Goal: Information Seeking & Learning: Learn about a topic

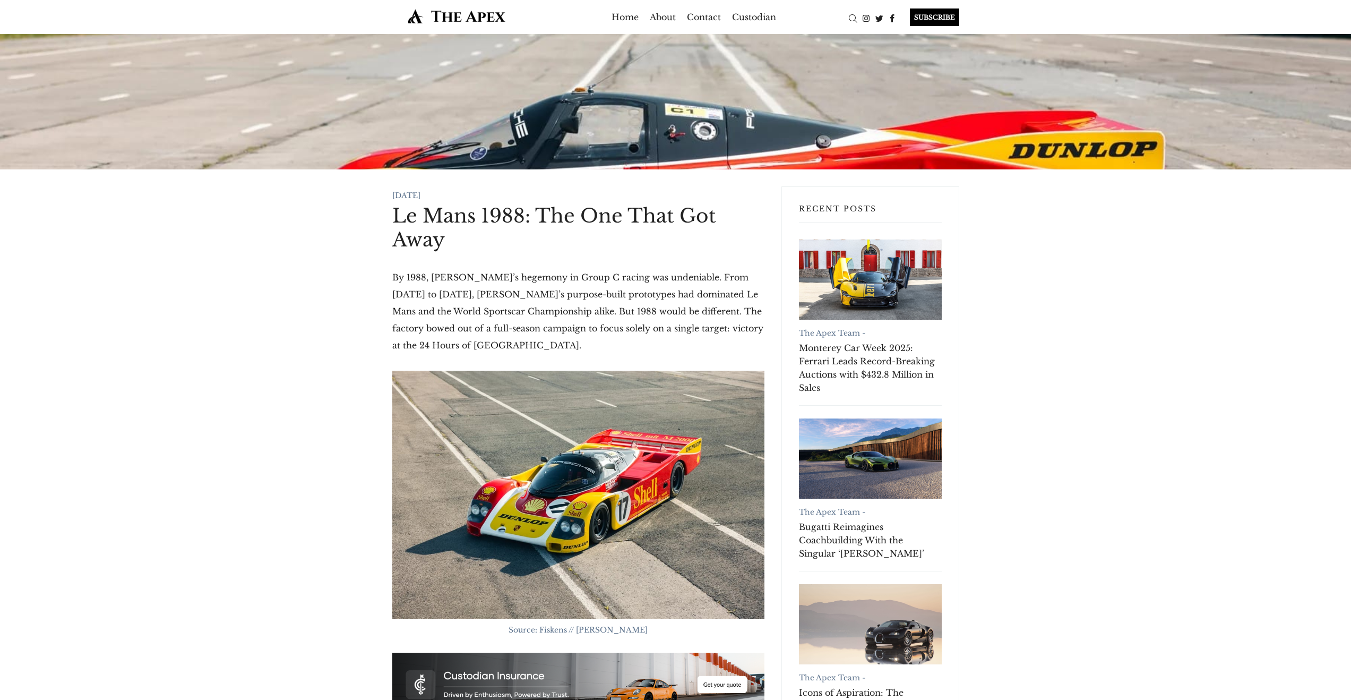
drag, startPoint x: 0, startPoint y: 0, endPoint x: 454, endPoint y: 218, distance: 503.7
click at [468, 239] on h1 "Le Mans 1988: The One That Got Away" at bounding box center [578, 228] width 372 height 48
drag, startPoint x: 432, startPoint y: 241, endPoint x: 454, endPoint y: 294, distance: 57.9
click at [469, 311] on p "By 1988, Porsche’s hegemony in Group C racing was undeniable. From 1982 to 1987…" at bounding box center [578, 311] width 372 height 85
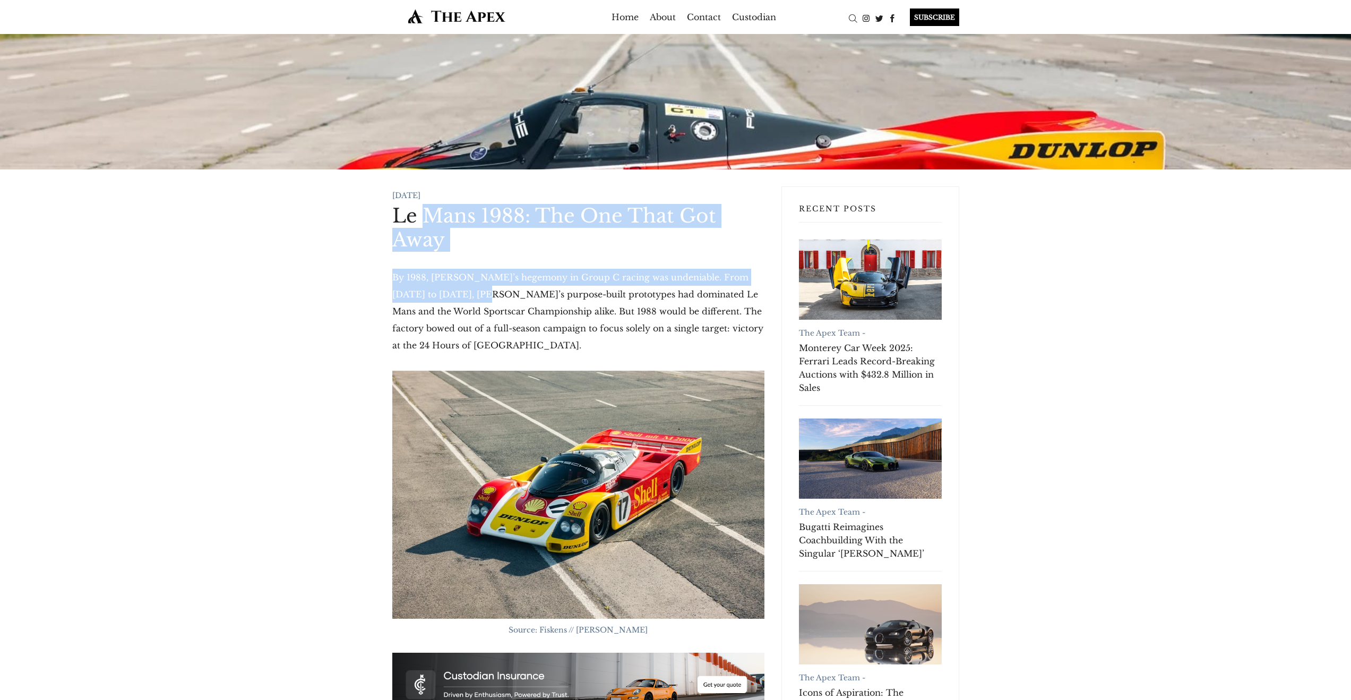
drag, startPoint x: 421, startPoint y: 211, endPoint x: 467, endPoint y: 322, distance: 120.2
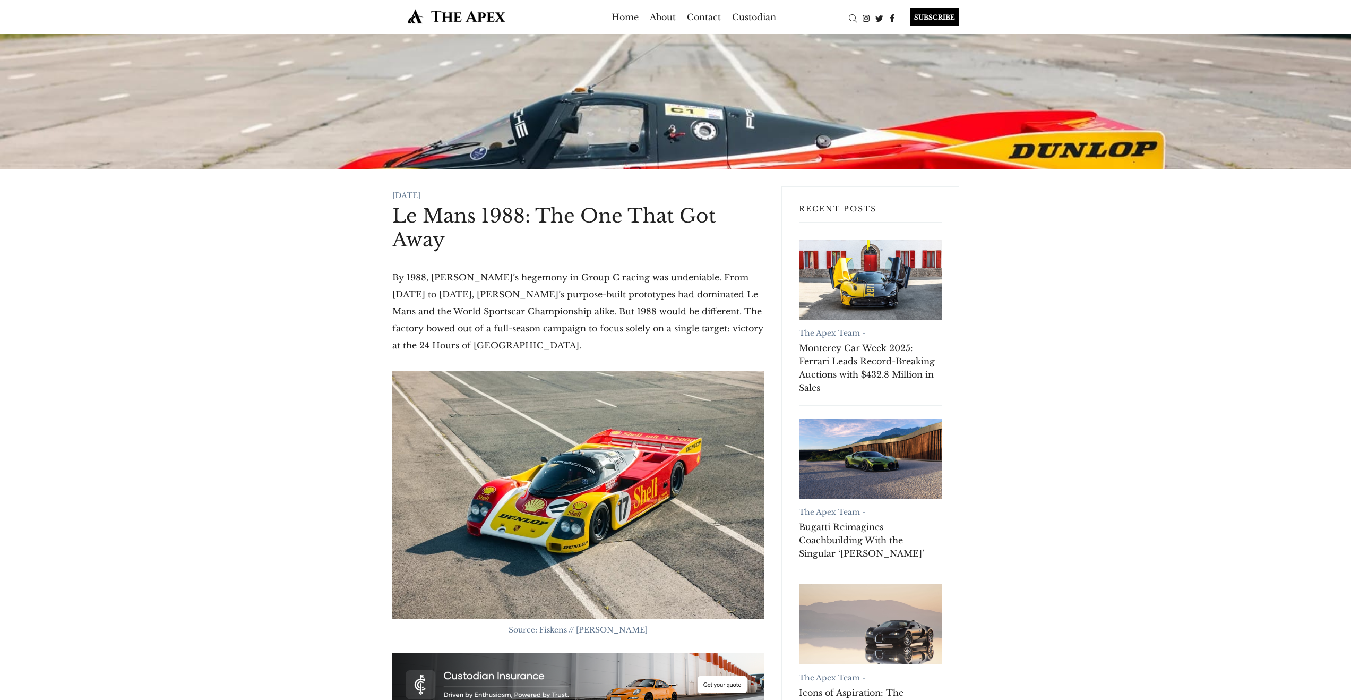
click at [479, 332] on p "By 1988, Porsche’s hegemony in Group C racing was undeniable. From 1982 to 1987…" at bounding box center [578, 311] width 372 height 85
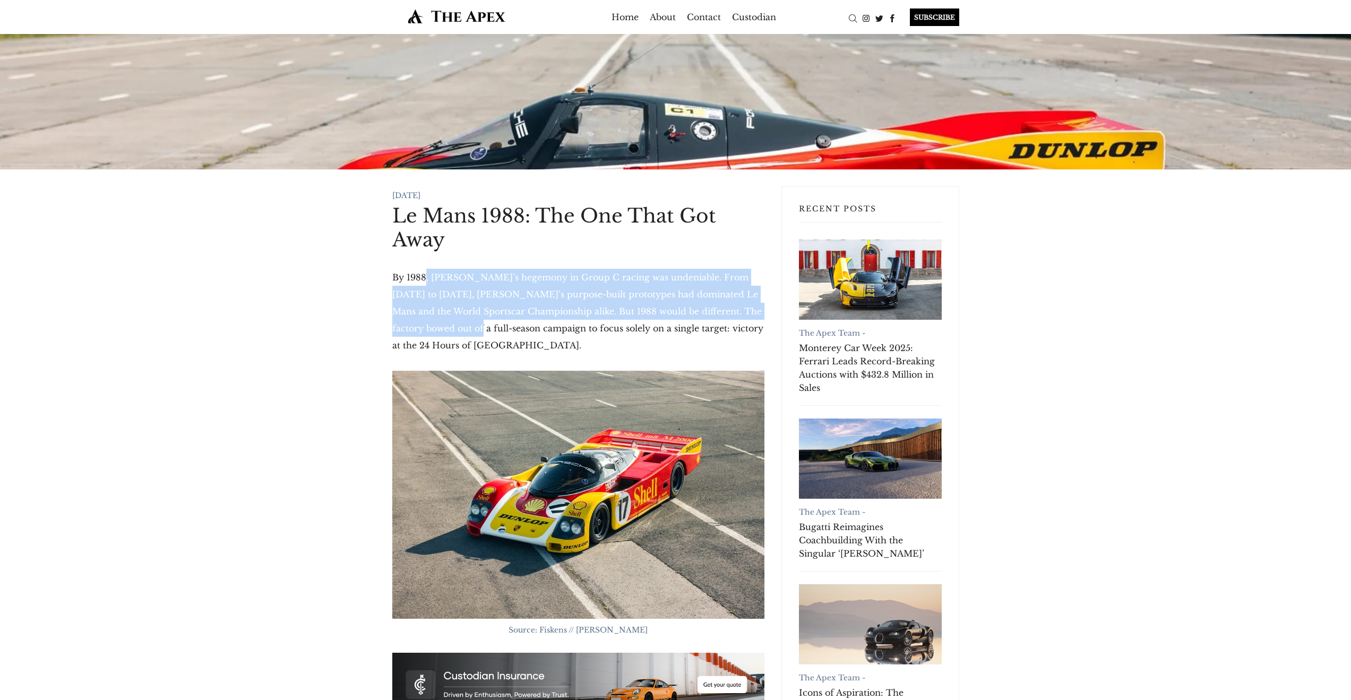
drag, startPoint x: 435, startPoint y: 306, endPoint x: 423, endPoint y: 275, distance: 33.1
click at [423, 275] on p "By 1988, Porsche’s hegemony in Group C racing was undeniable. From 1982 to 1987…" at bounding box center [578, 311] width 372 height 85
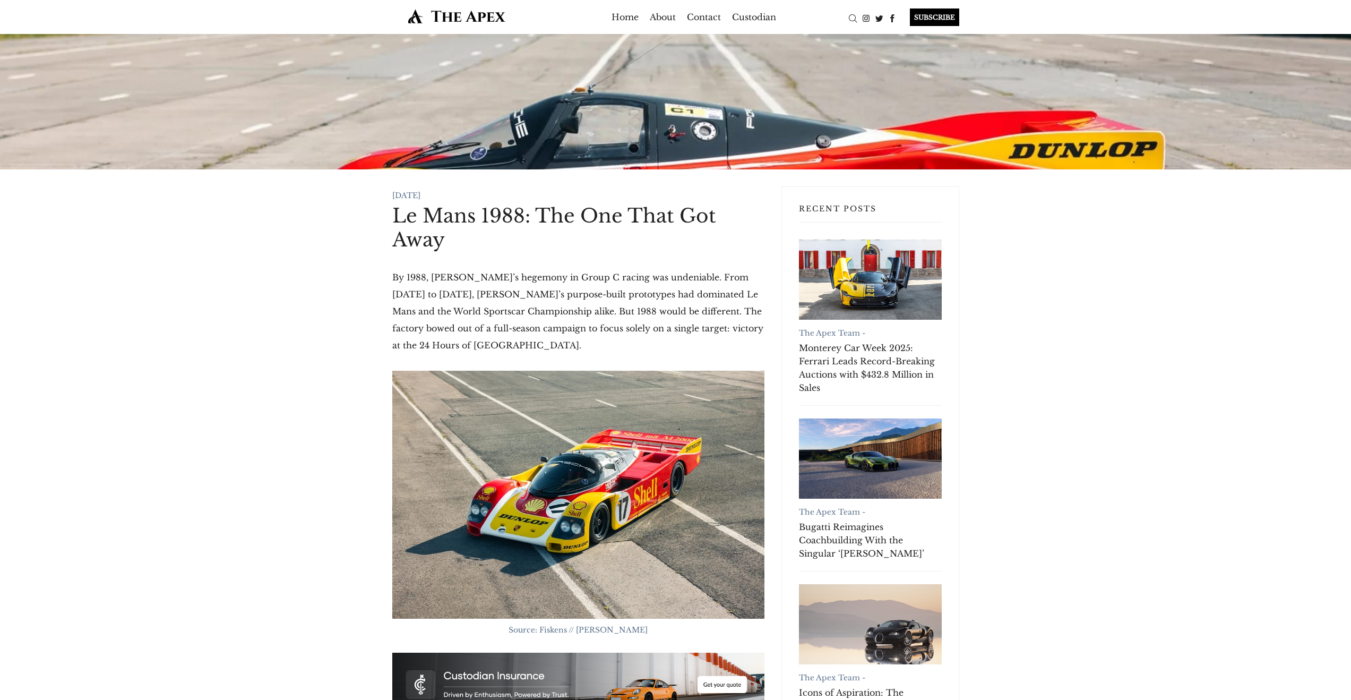
click at [420, 270] on p "By 1988, Porsche’s hegemony in Group C racing was undeniable. From 1982 to 1987…" at bounding box center [578, 311] width 372 height 85
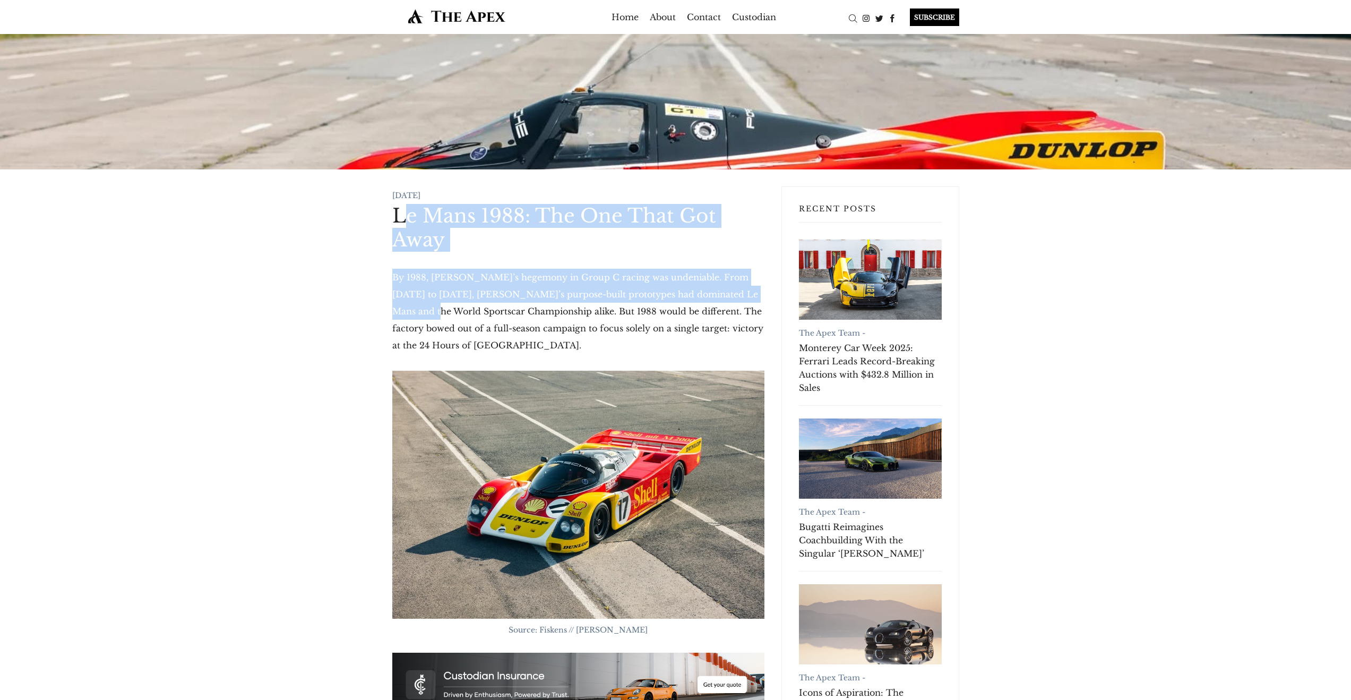
drag, startPoint x: 414, startPoint y: 251, endPoint x: 423, endPoint y: 326, distance: 75.5
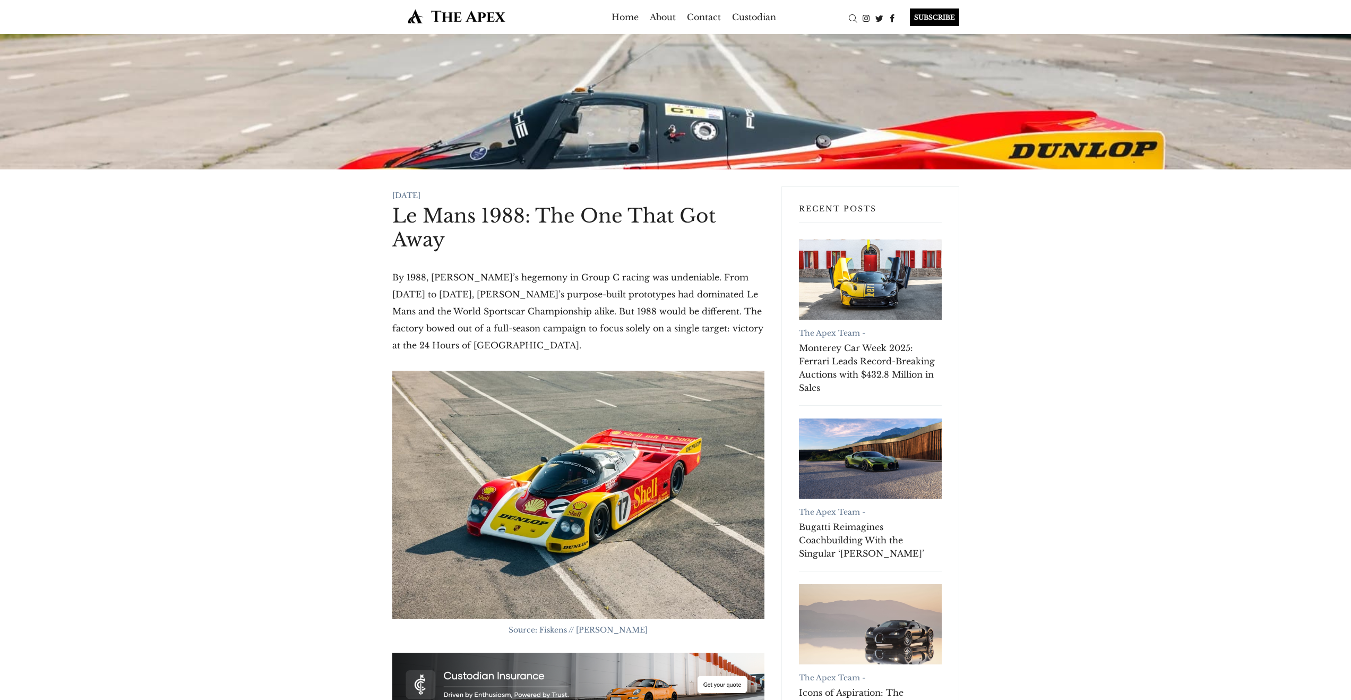
click at [429, 332] on p "By 1988, Porsche’s hegemony in Group C racing was undeniable. From 1982 to 1987…" at bounding box center [578, 311] width 372 height 85
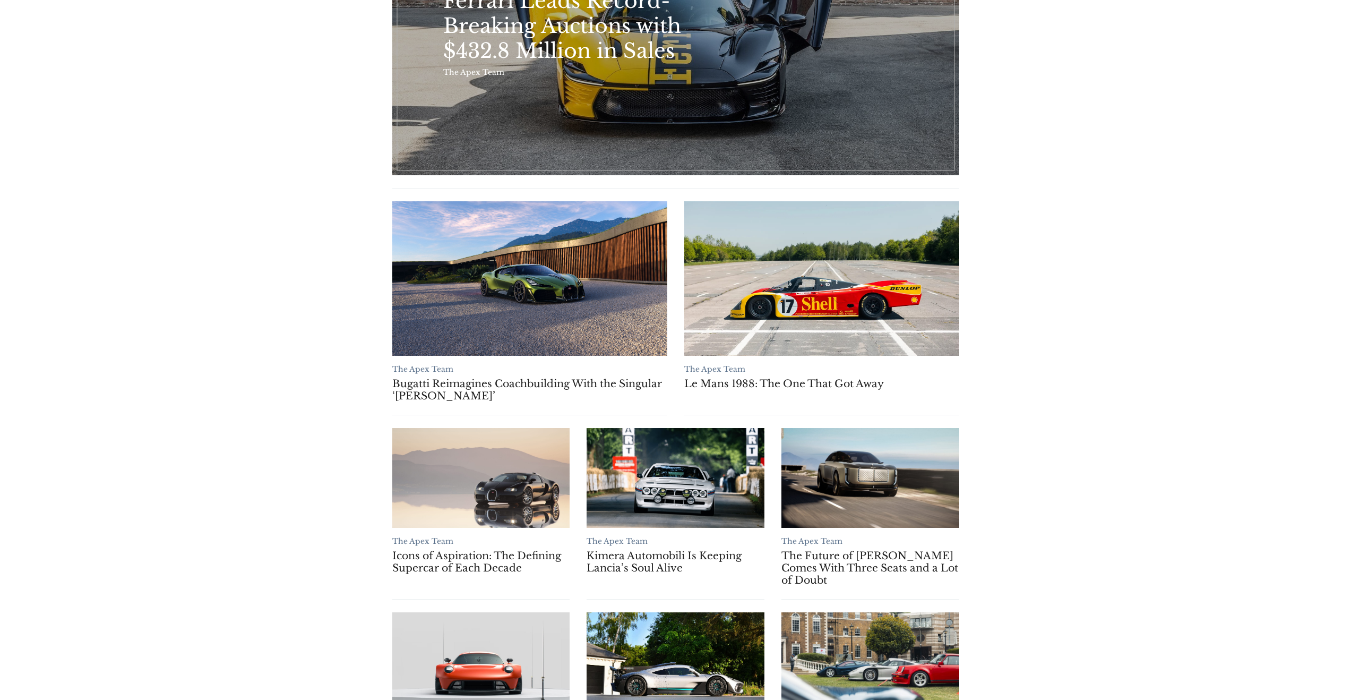
scroll to position [334, 0]
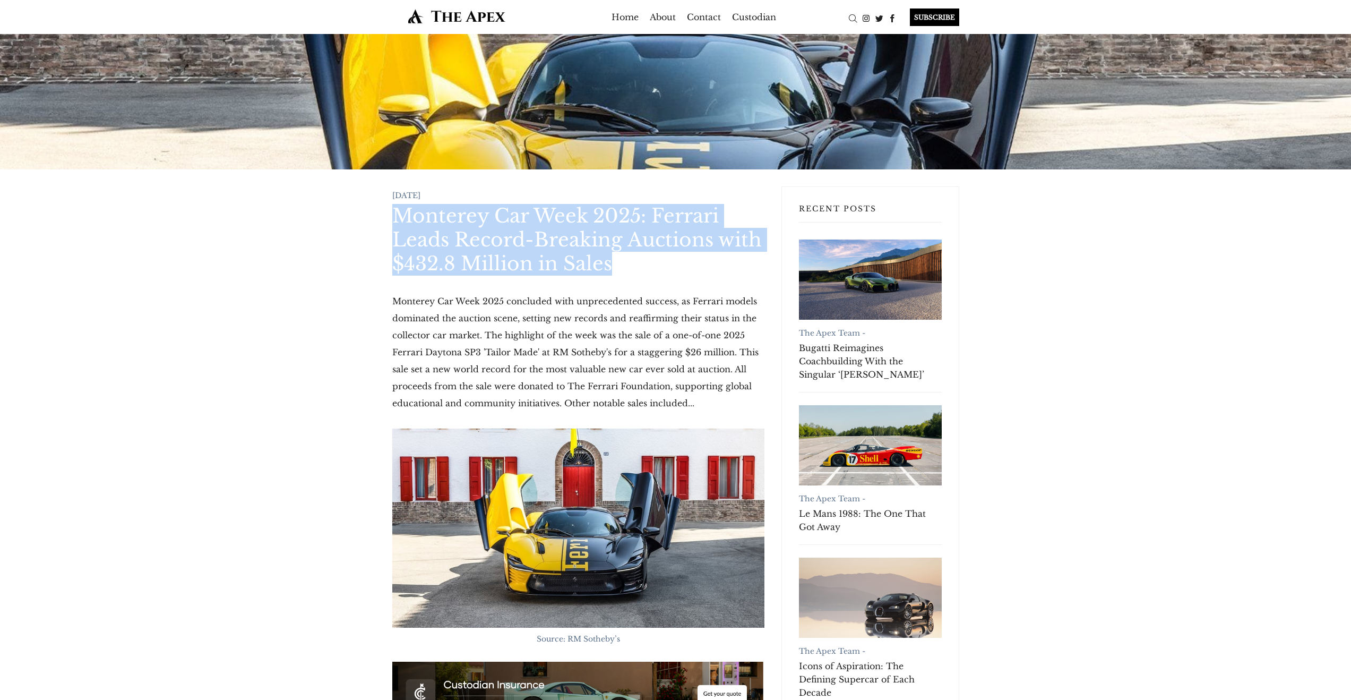
drag, startPoint x: 392, startPoint y: 217, endPoint x: 619, endPoint y: 268, distance: 232.8
click at [619, 268] on h1 "Monterey Car Week 2025: Ferrari Leads Record-Breaking Auctions with $432.8 Mill…" at bounding box center [578, 240] width 372 height 72
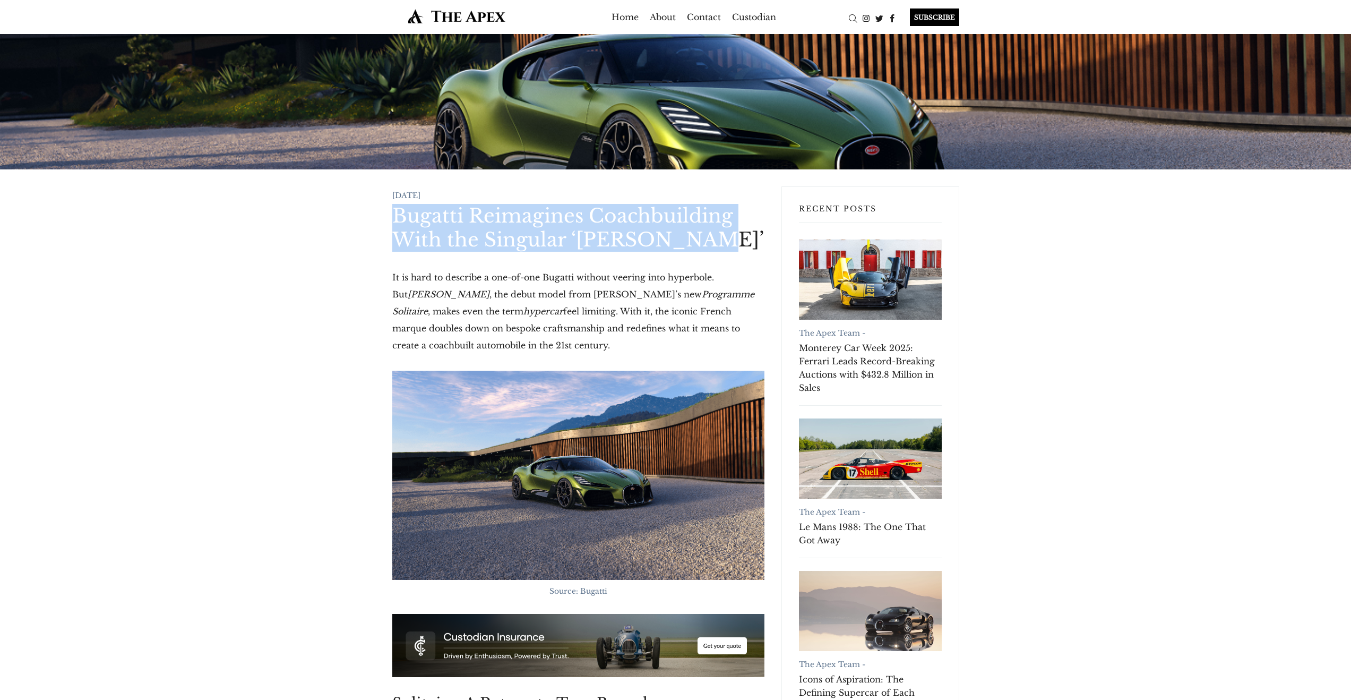
drag, startPoint x: 408, startPoint y: 218, endPoint x: 695, endPoint y: 242, distance: 287.8
click at [695, 242] on h1 "Bugatti Reimagines Coachbuilding With the Singular ‘[PERSON_NAME]’" at bounding box center [578, 228] width 372 height 48
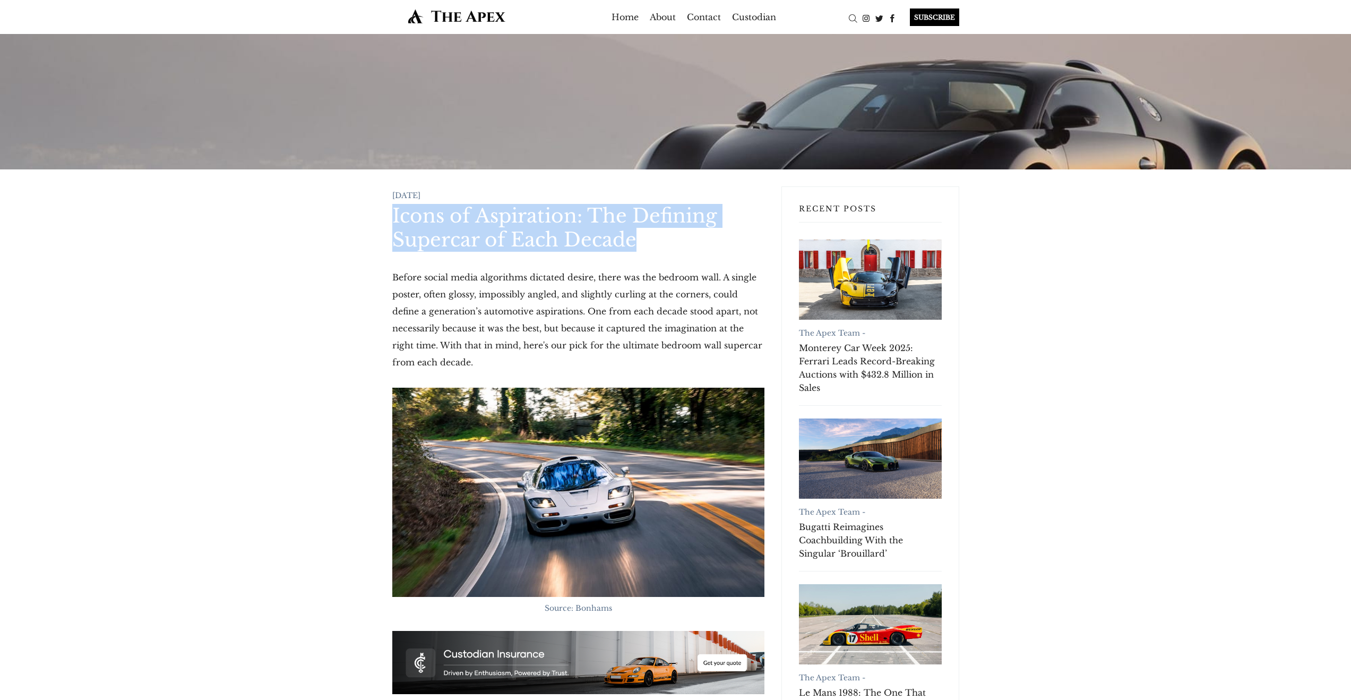
drag, startPoint x: 642, startPoint y: 249, endPoint x: 389, endPoint y: 220, distance: 254.3
copy h1 "Icons of Aspiration: The Defining Supercar of Each Decade"
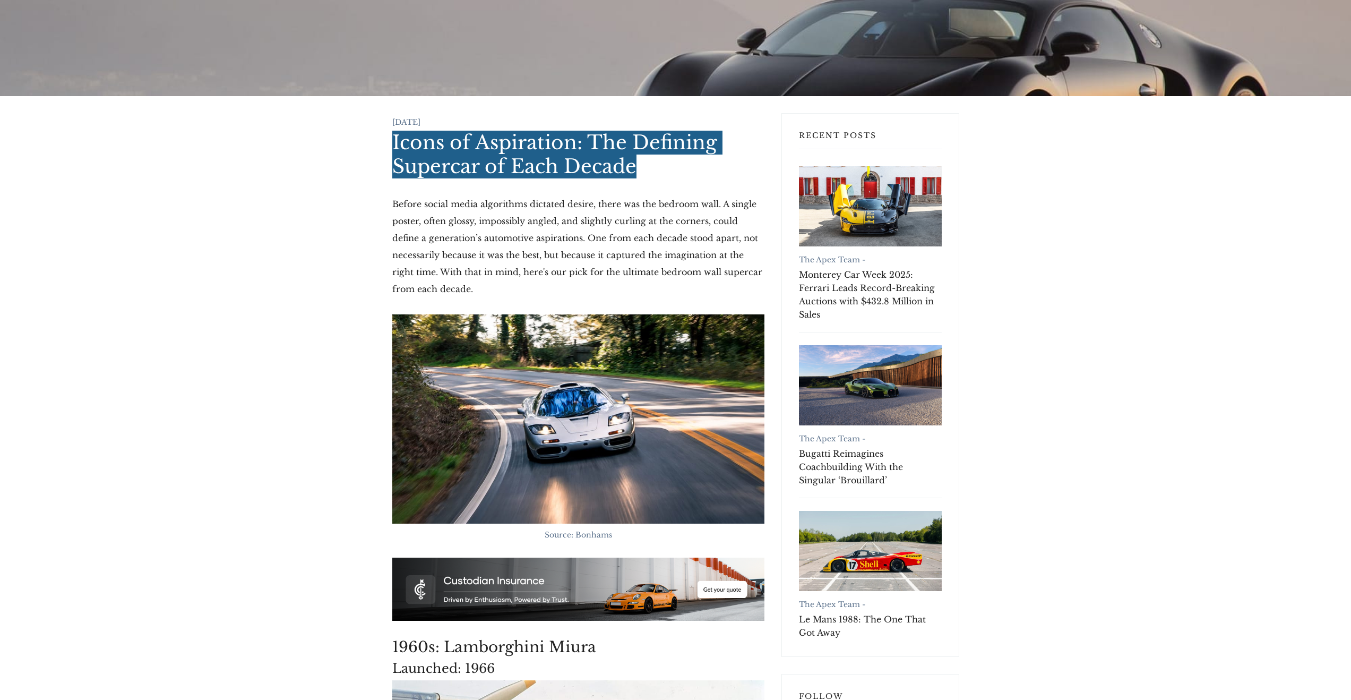
scroll to position [82, 0]
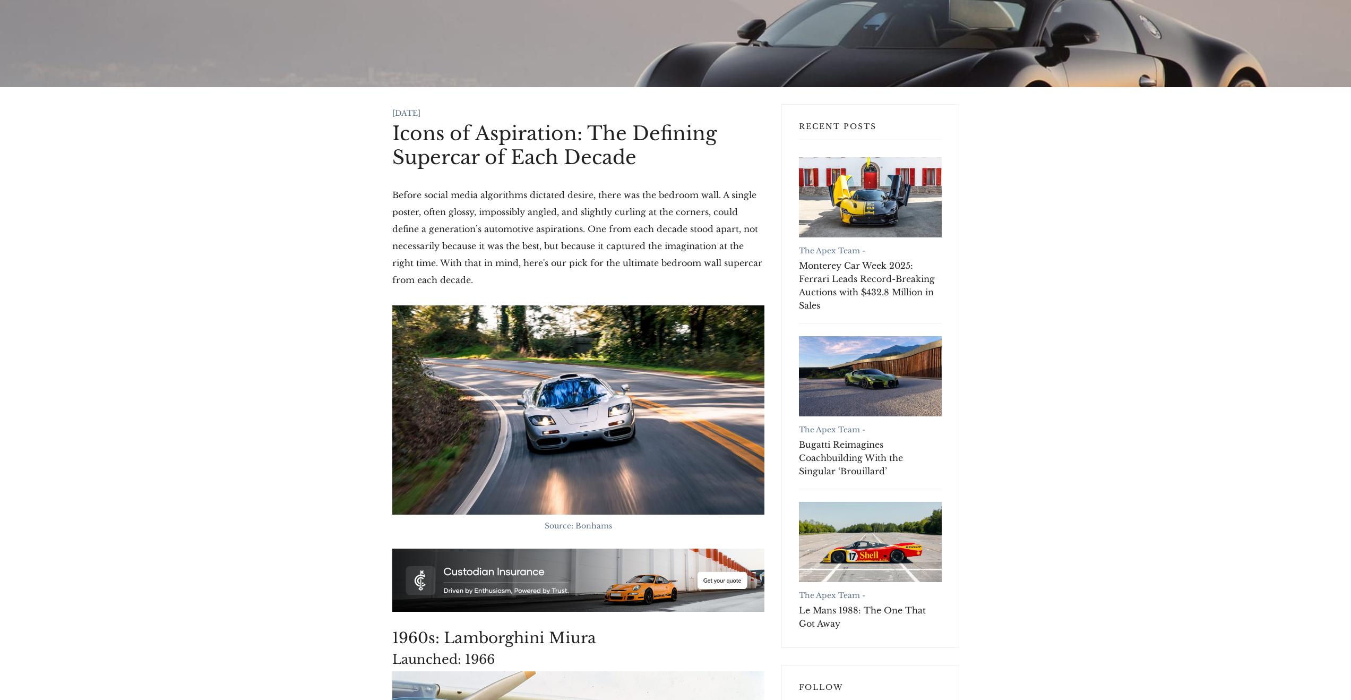
click at [518, 279] on p "Before social media algorithms dictated desire, there was the bedroom wall. A s…" at bounding box center [578, 237] width 372 height 102
click at [496, 275] on p "Before social media algorithms dictated desire, there was the bedroom wall. A s…" at bounding box center [578, 237] width 372 height 102
click at [439, 263] on p "Before social media algorithms dictated desire, there was the bedroom wall. A s…" at bounding box center [578, 237] width 372 height 102
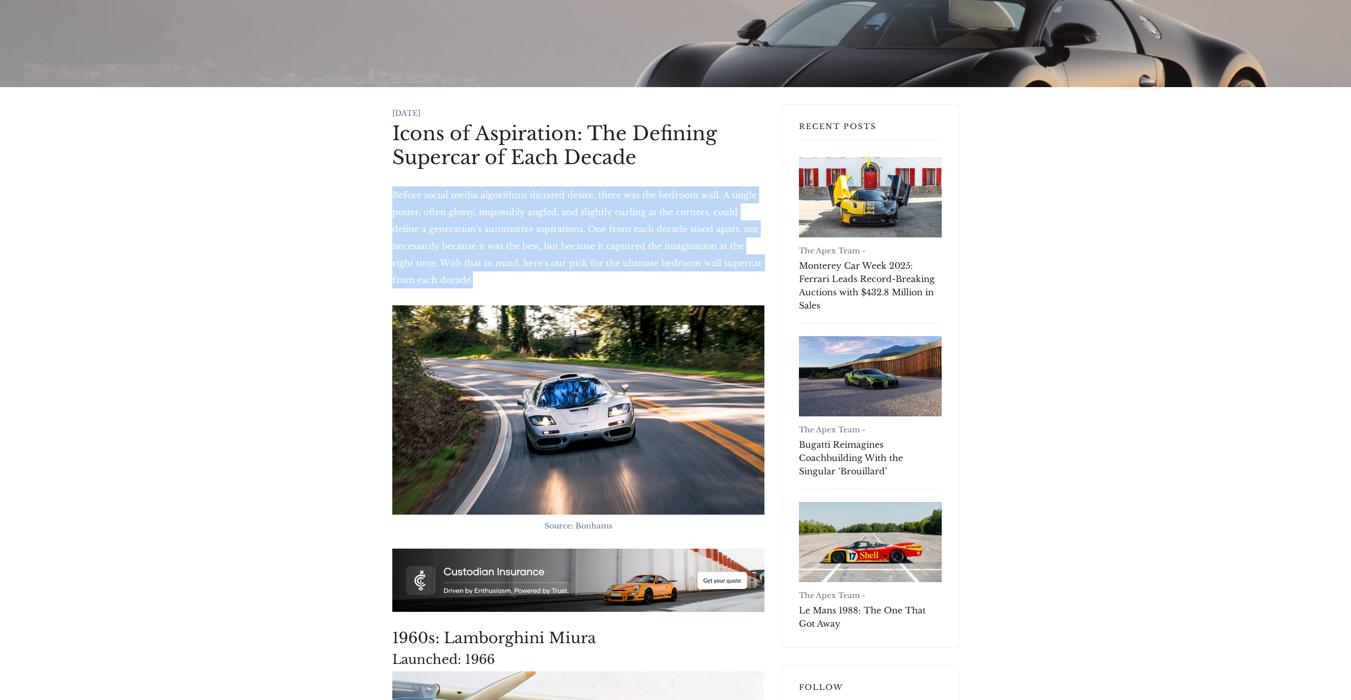
drag, startPoint x: 492, startPoint y: 279, endPoint x: 385, endPoint y: 199, distance: 133.2
click at [407, 208] on p "Before social media algorithms dictated desire, there was the bedroom wall. A s…" at bounding box center [578, 237] width 372 height 102
drag, startPoint x: 394, startPoint y: 193, endPoint x: 483, endPoint y: 284, distance: 127.7
click at [483, 284] on p "Before social media algorithms dictated desire, there was the bedroom wall. A s…" at bounding box center [578, 237] width 372 height 102
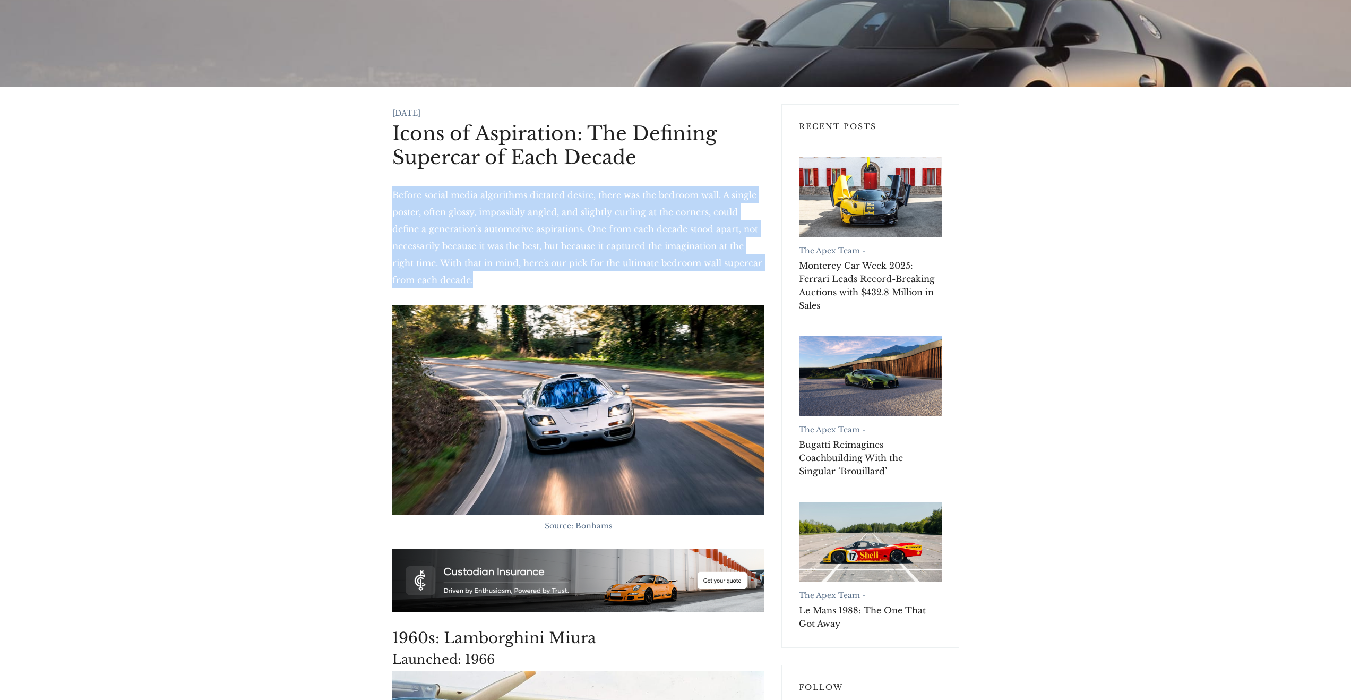
copy p "Before social media algorithms dictated desire, there was the bedroom wall. A s…"
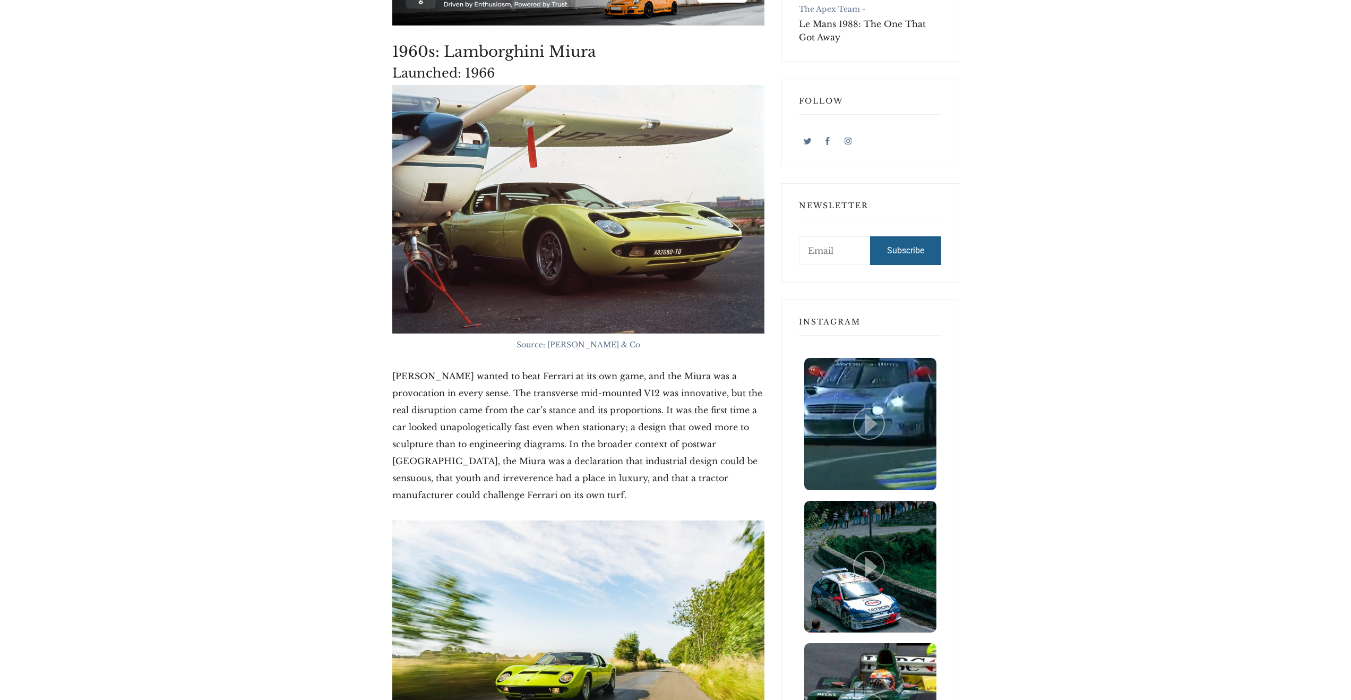
scroll to position [878, 0]
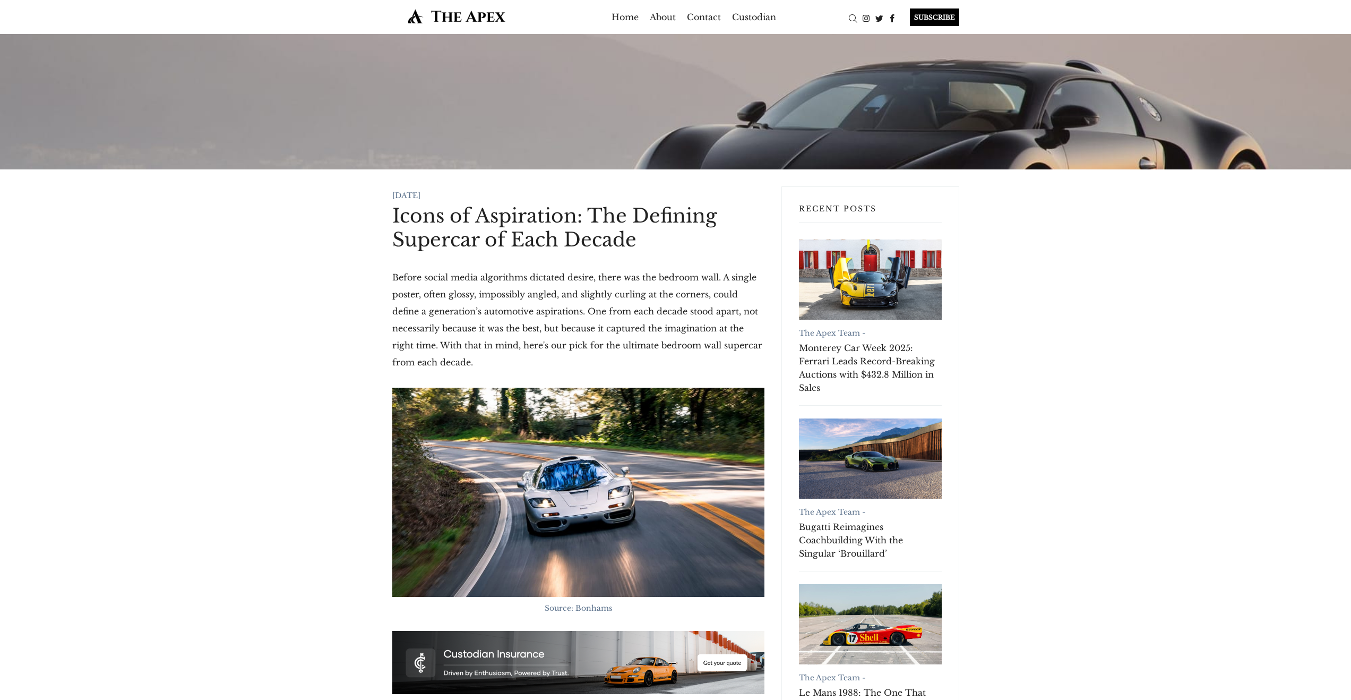
scroll to position [2, 0]
